Goal: Task Accomplishment & Management: Manage account settings

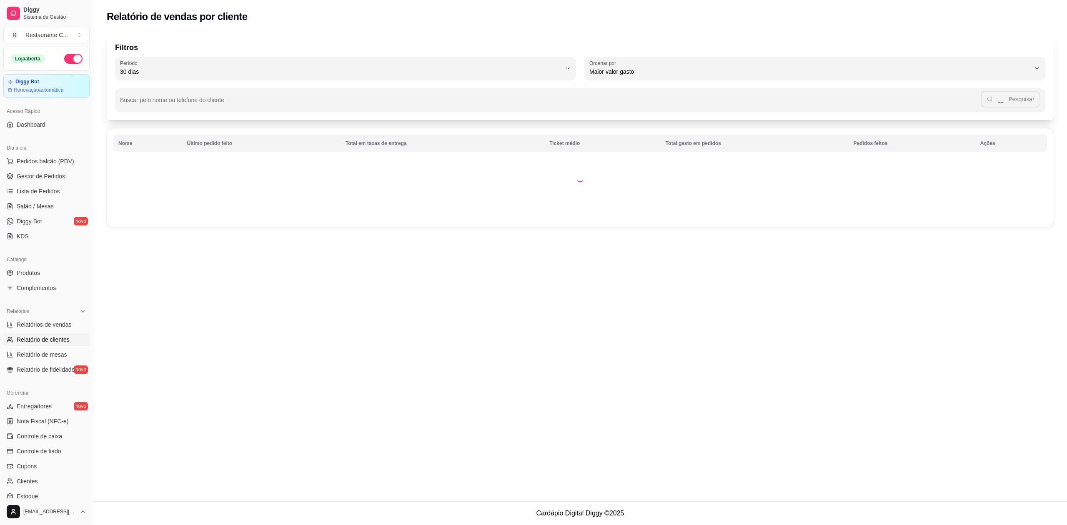
select select "30"
select select "HIGHEST_TOTAL_SPENT_WITH_ORDERS"
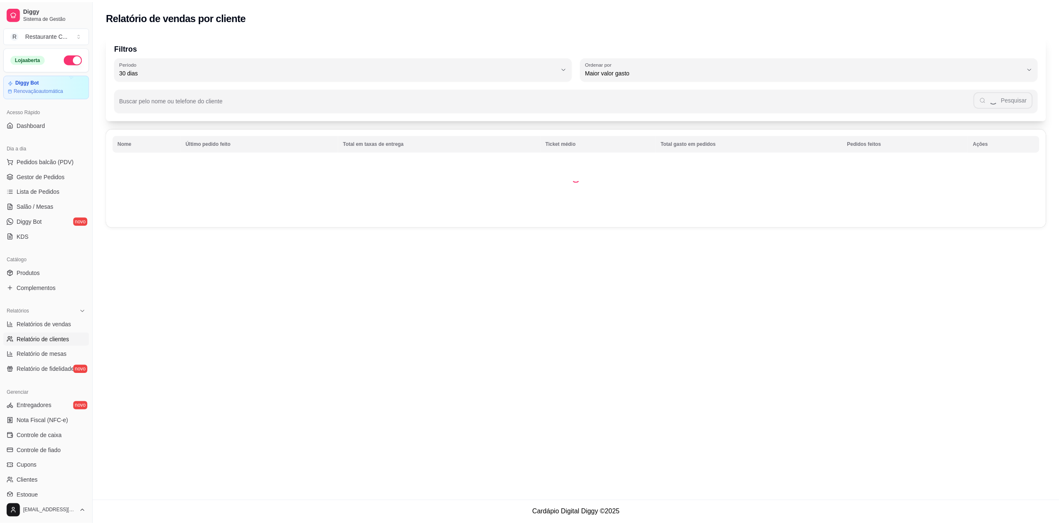
scroll to position [75, 0]
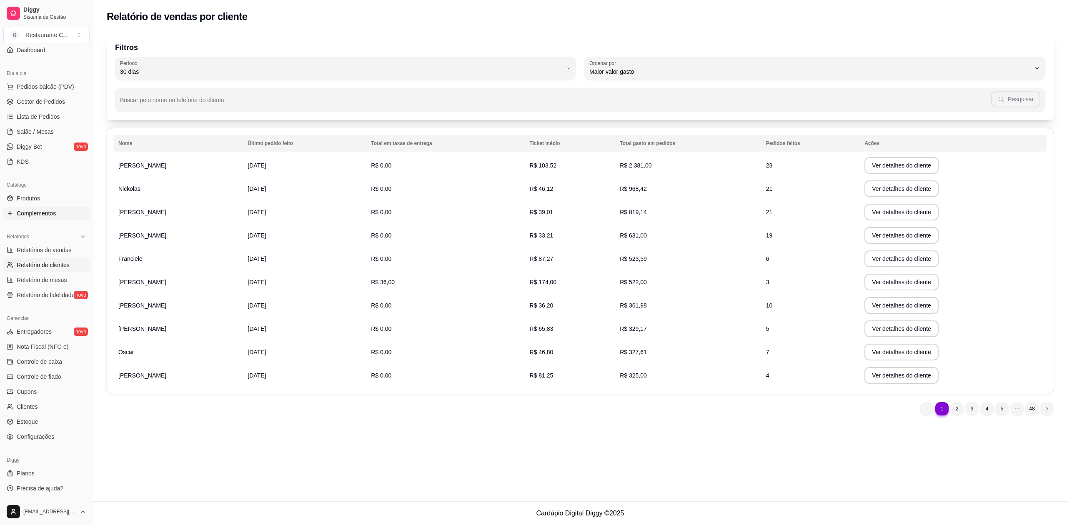
click at [50, 212] on span "Complementos" at bounding box center [36, 213] width 39 height 8
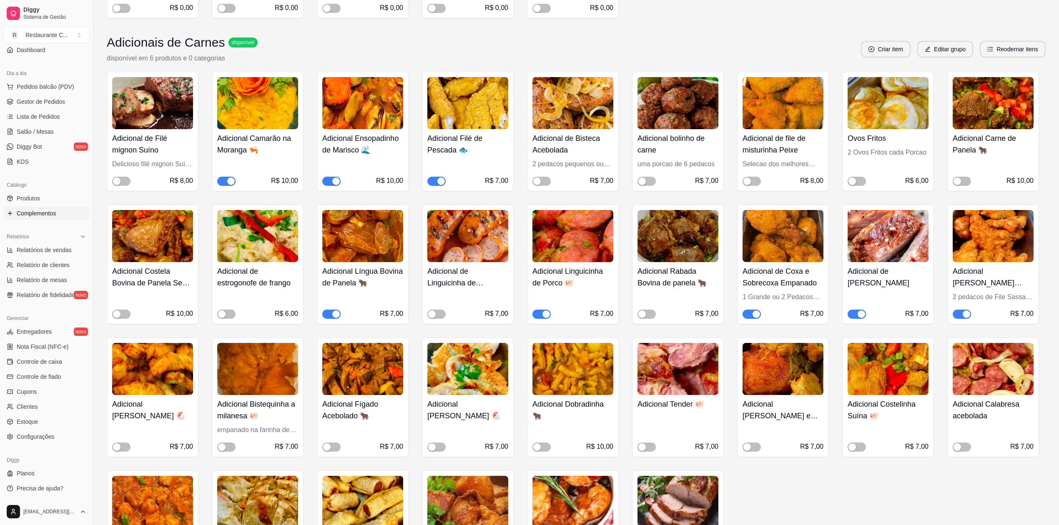
scroll to position [611, 0]
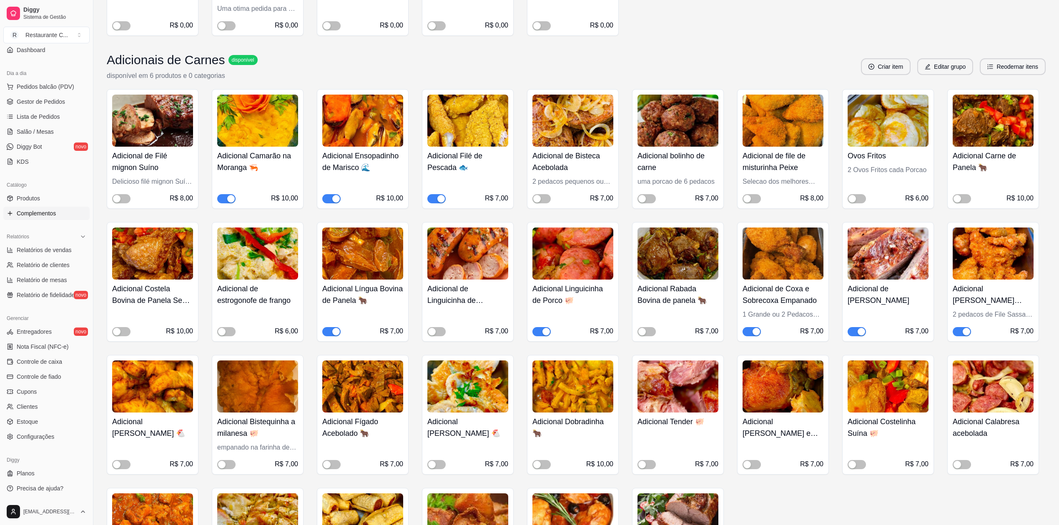
click at [227, 197] on span "button" at bounding box center [226, 198] width 18 height 9
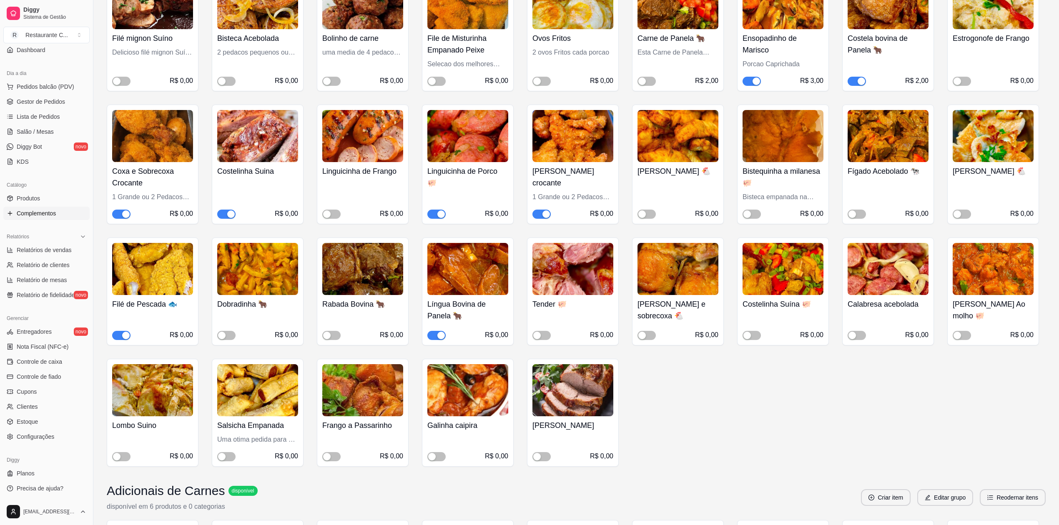
scroll to position [0, 0]
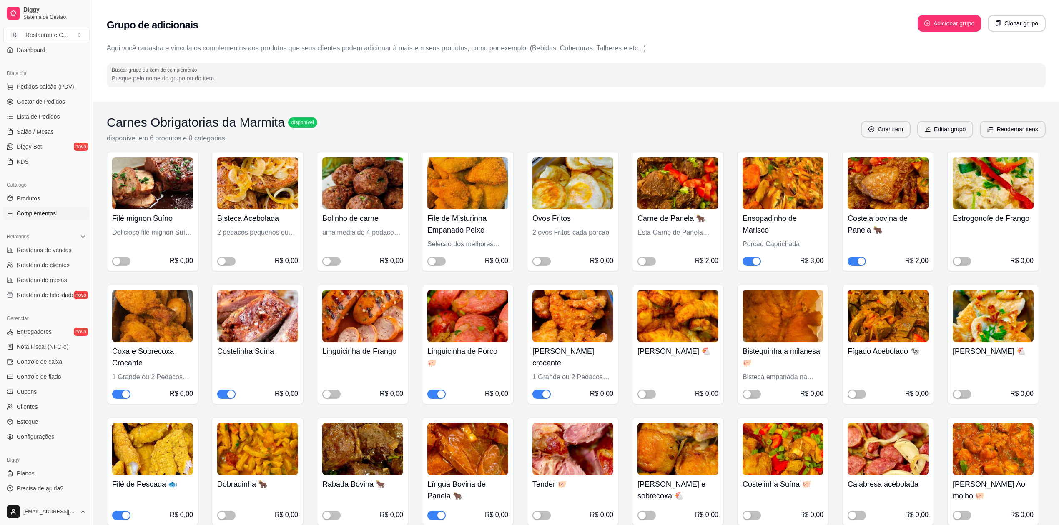
click at [857, 261] on div "button" at bounding box center [861, 262] width 8 height 8
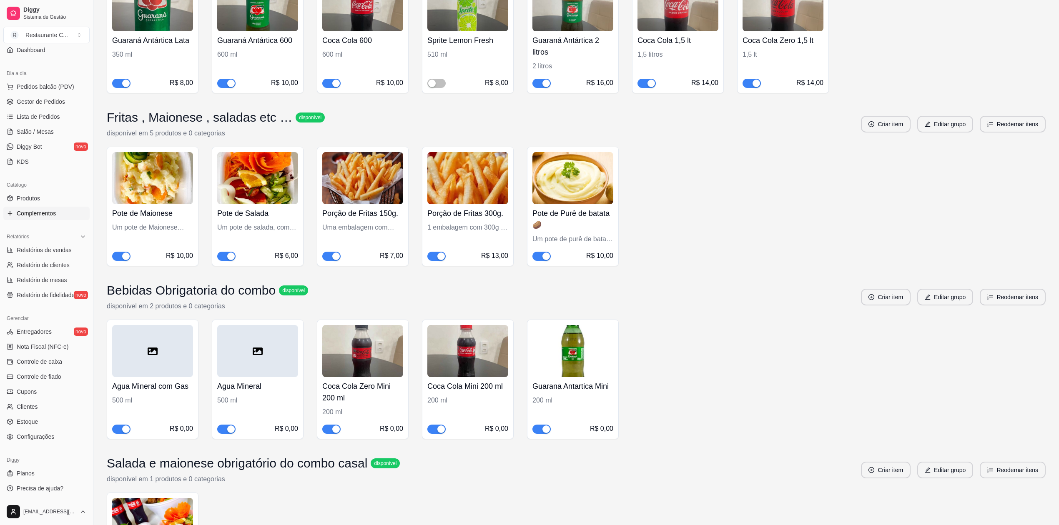
scroll to position [2167, 0]
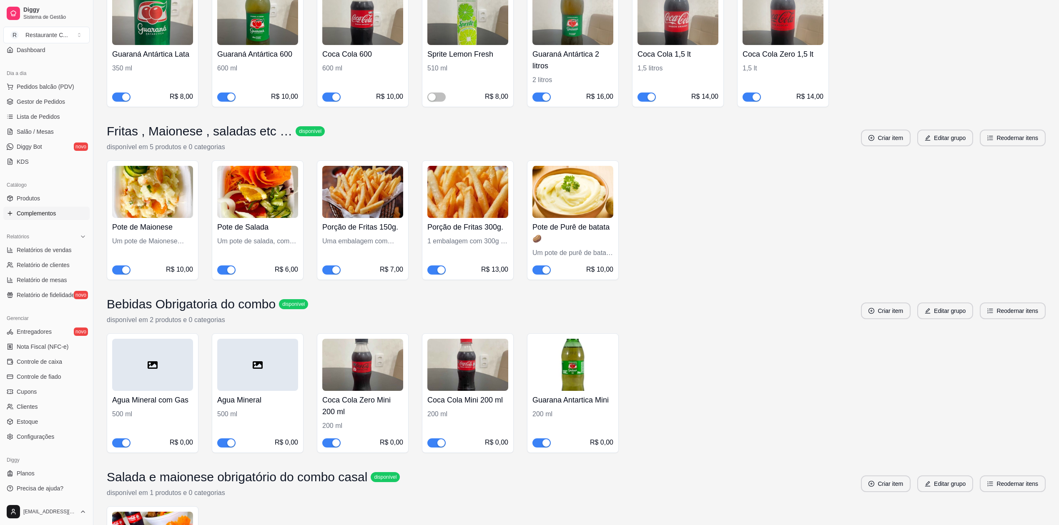
click at [538, 270] on span "button" at bounding box center [541, 269] width 18 height 9
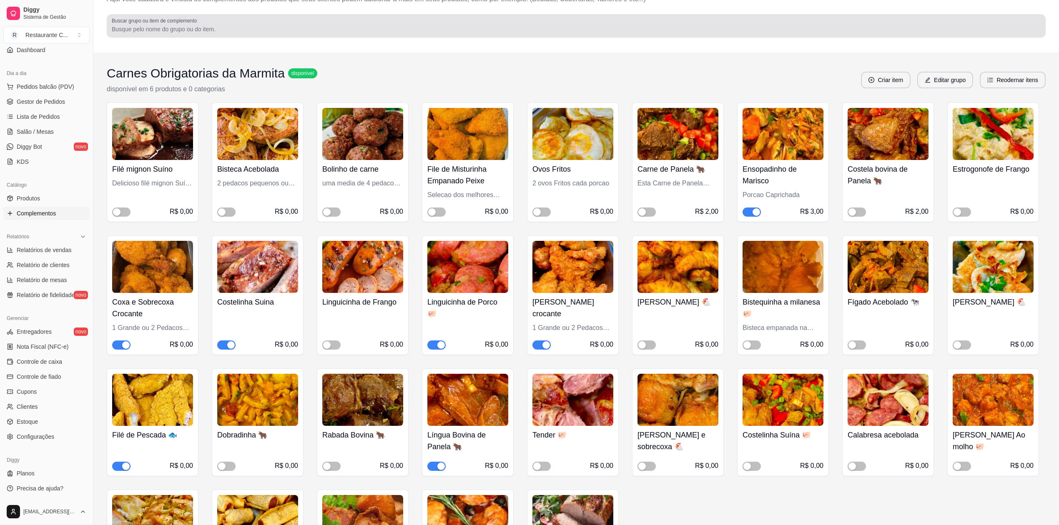
scroll to position [0, 0]
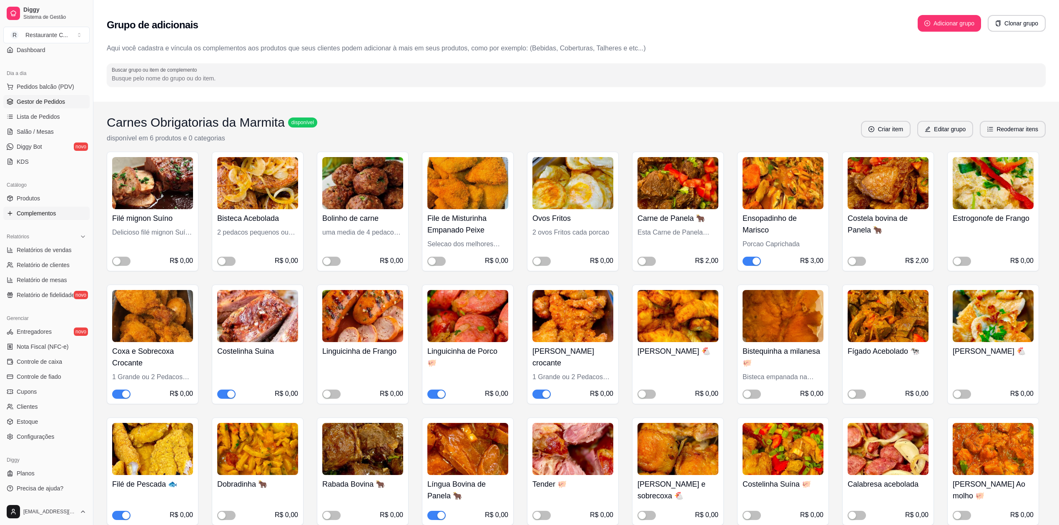
click at [54, 98] on span "Gestor de Pedidos" at bounding box center [41, 102] width 48 height 8
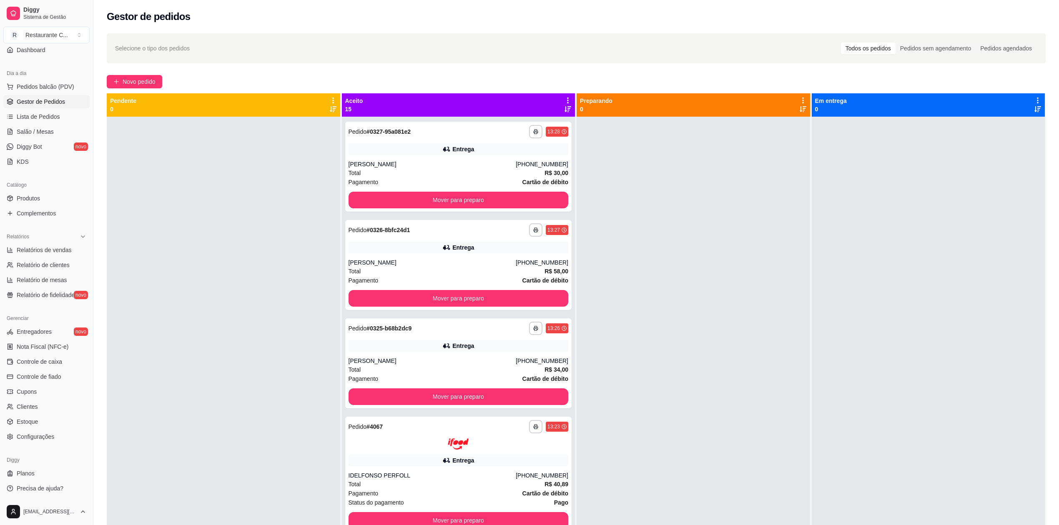
click at [564, 98] on icon at bounding box center [568, 101] width 8 height 8
click at [527, 120] on div "Mover pedidos de etapa Com essa opção você tem a opção de mover todos os pedido…" at bounding box center [499, 127] width 123 height 28
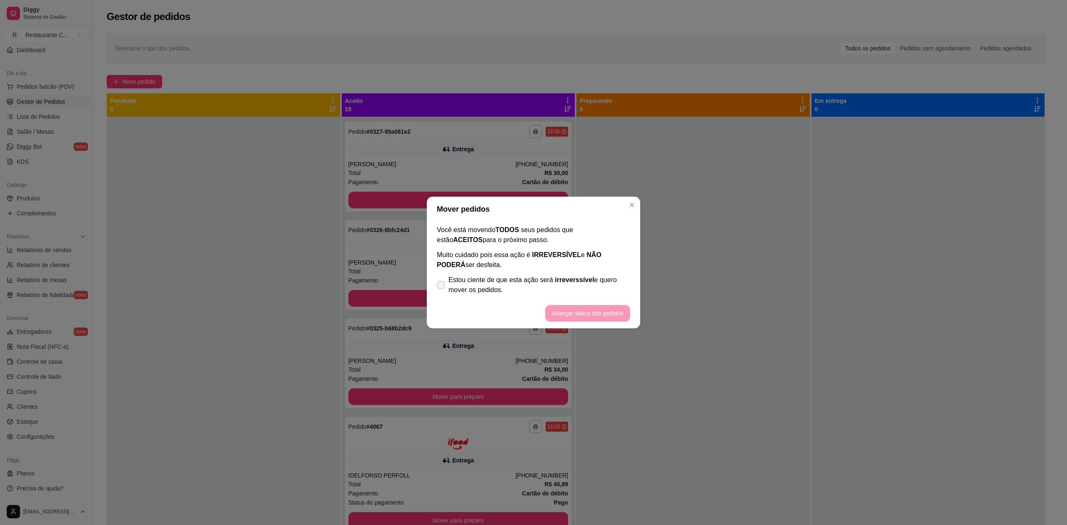
click at [476, 285] on span "Estou ciente de que esta ação será irreverssível e quero mover os pedidos." at bounding box center [539, 285] width 182 height 20
click at [442, 287] on input "Estou ciente de que esta ação será irreverssível e quero mover os pedidos." at bounding box center [438, 289] width 5 height 5
checkbox input "true"
click at [580, 312] on button "Avançar status dos pedidos" at bounding box center [587, 313] width 83 height 16
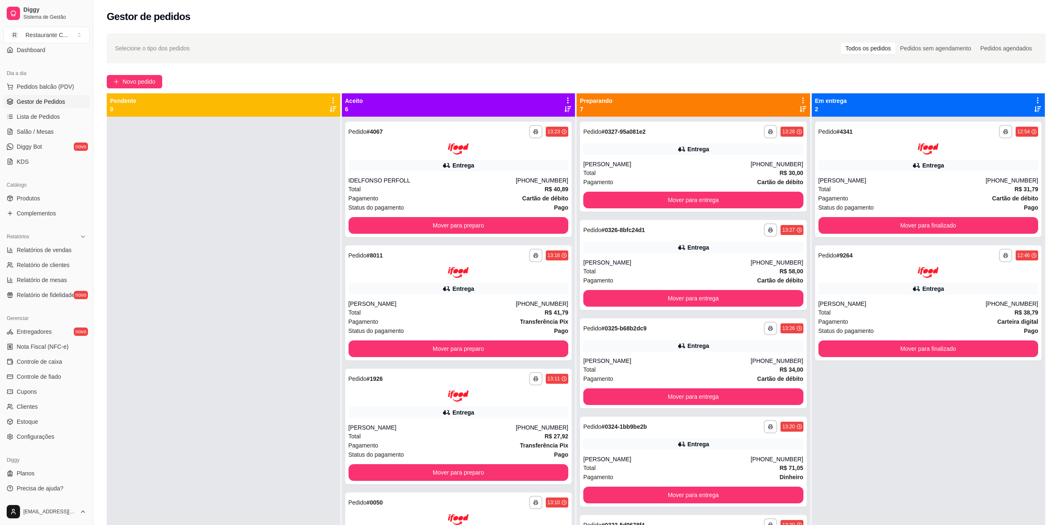
click at [799, 99] on icon at bounding box center [803, 101] width 8 height 8
click at [761, 133] on span "Com essa opção você tem a opção de mover todos os pedidos que estão em uma etap…" at bounding box center [731, 131] width 123 height 20
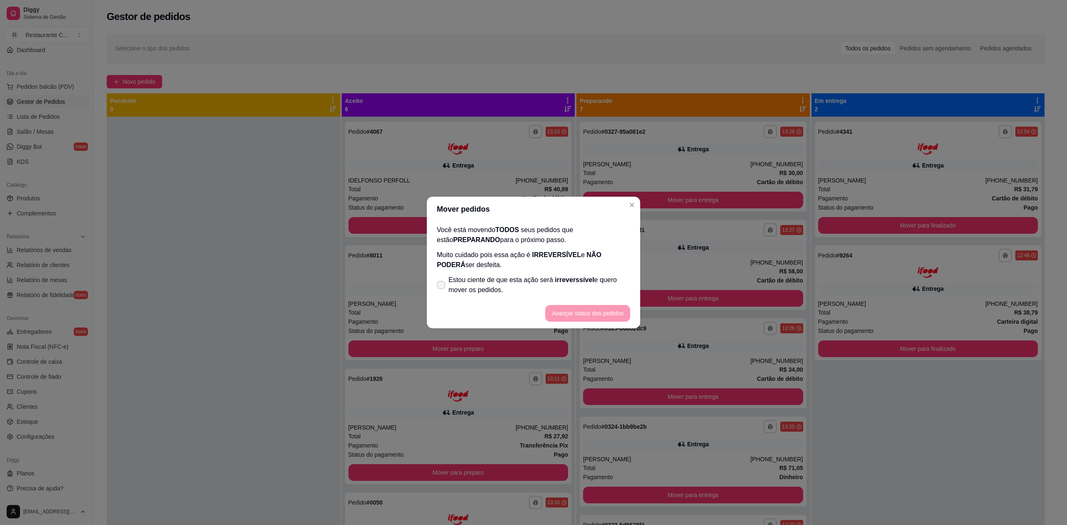
click at [529, 282] on span "Estou ciente de que esta ação será irreverssível e quero mover os pedidos." at bounding box center [539, 285] width 182 height 20
click at [442, 287] on input "Estou ciente de que esta ação será irreverssível e quero mover os pedidos." at bounding box center [438, 289] width 5 height 5
checkbox input "true"
click at [578, 320] on button "Avançar status dos pedidos" at bounding box center [587, 313] width 85 height 17
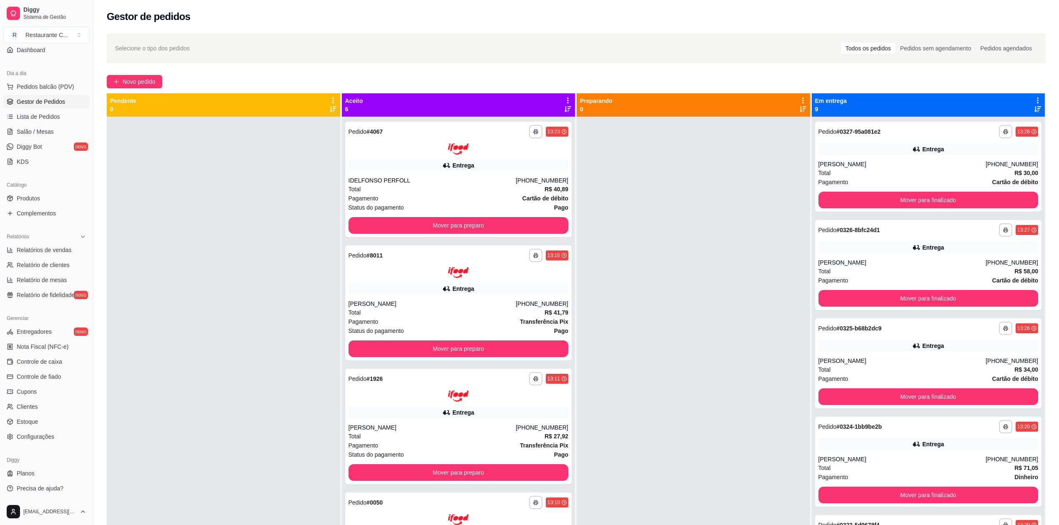
click at [1036, 100] on icon at bounding box center [1037, 101] width 2 height 6
click at [996, 120] on div "Mover pedidos de etapa Com essa opção você tem a opção de mover todos os pedido…" at bounding box center [964, 127] width 123 height 28
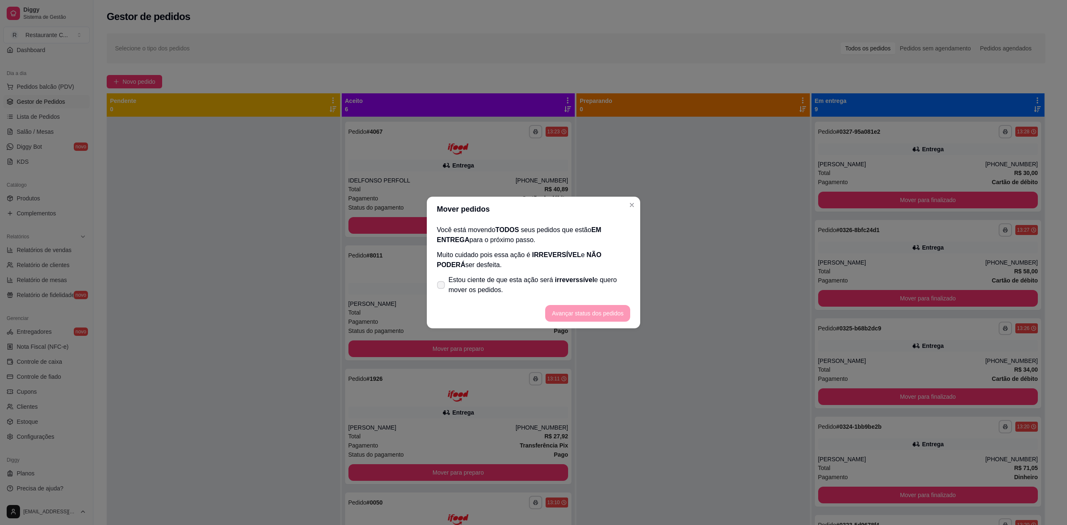
click at [548, 280] on span "Estou ciente de que esta ação será irreverssível e quero mover os pedidos." at bounding box center [539, 285] width 182 height 20
click at [442, 287] on input "Estou ciente de que esta ação será irreverssível e quero mover os pedidos." at bounding box center [438, 289] width 5 height 5
checkbox input "true"
click at [588, 312] on button "Avançar status dos pedidos" at bounding box center [587, 313] width 85 height 17
